Goal: Find specific page/section: Find specific page/section

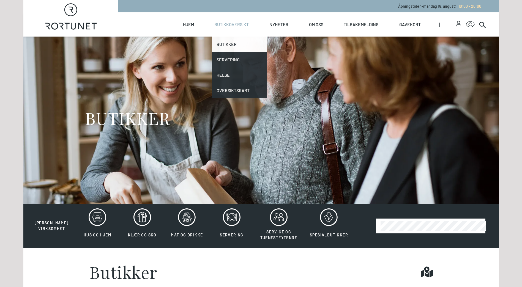
click at [227, 43] on link "Butikker" at bounding box center [239, 44] width 55 height 15
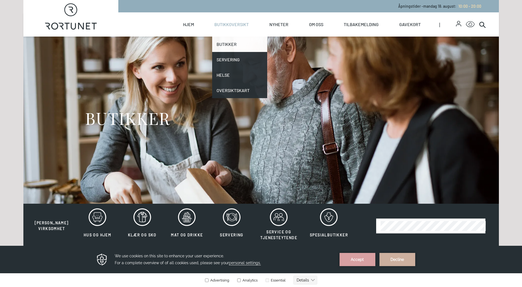
click at [233, 45] on link "Butikker" at bounding box center [239, 44] width 55 height 15
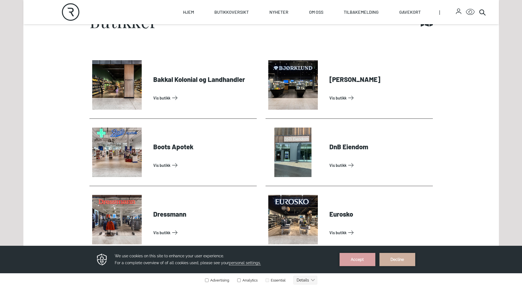
scroll to position [251, 0]
click at [232, 93] on link "Vis butikk" at bounding box center [203, 97] width 101 height 9
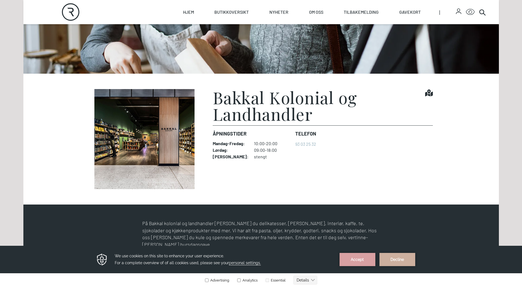
scroll to position [130, 0]
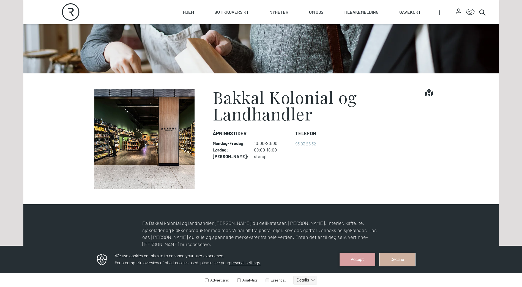
click at [393, 262] on button "Decline" at bounding box center [398, 259] width 36 height 13
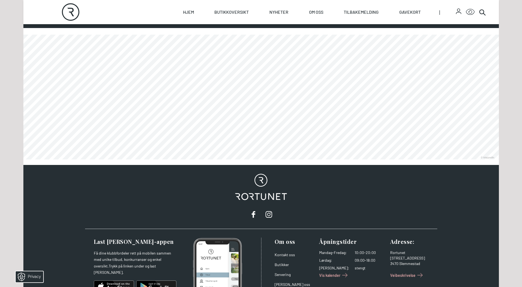
scroll to position [419, 0]
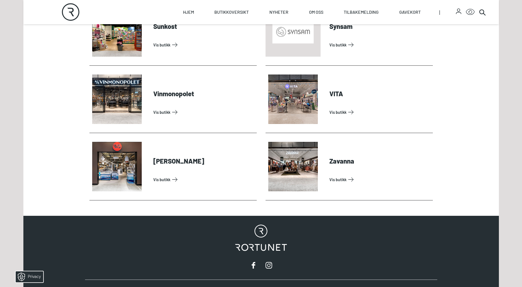
scroll to position [1721, 0]
